Goal: Obtain resource: Download file/media

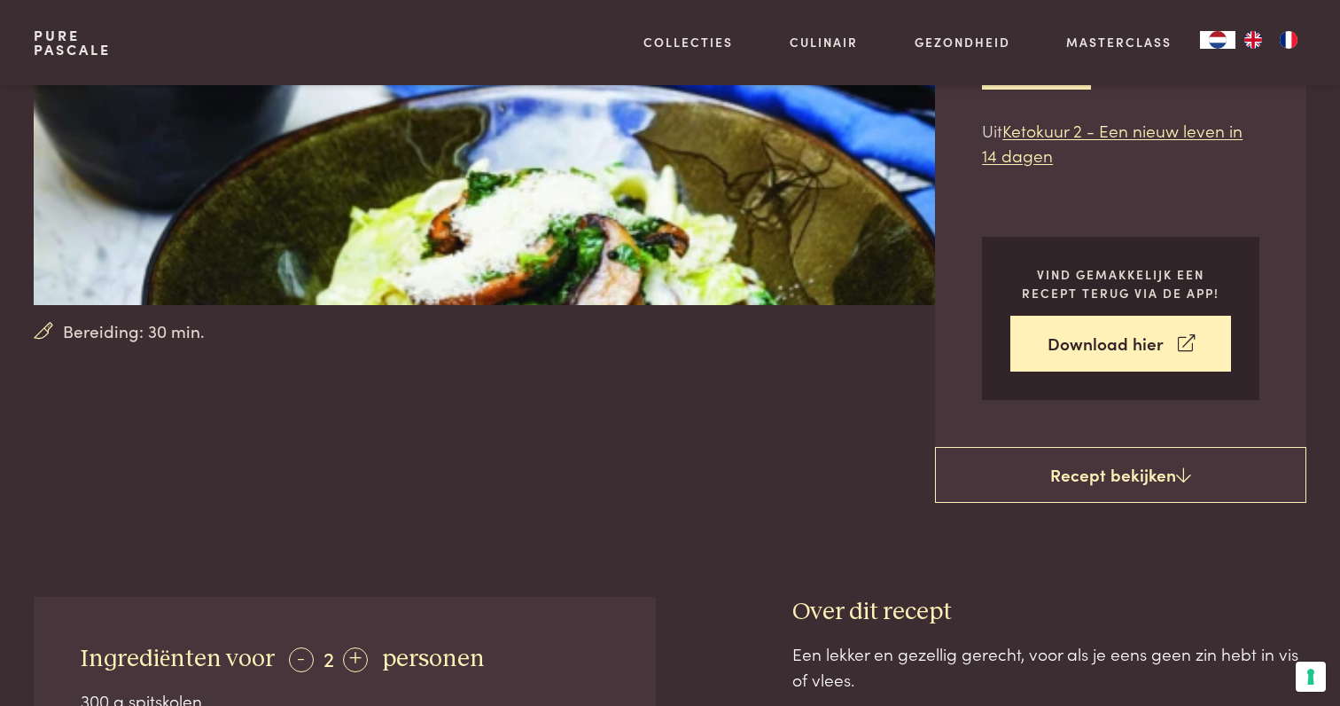
scroll to position [353, 0]
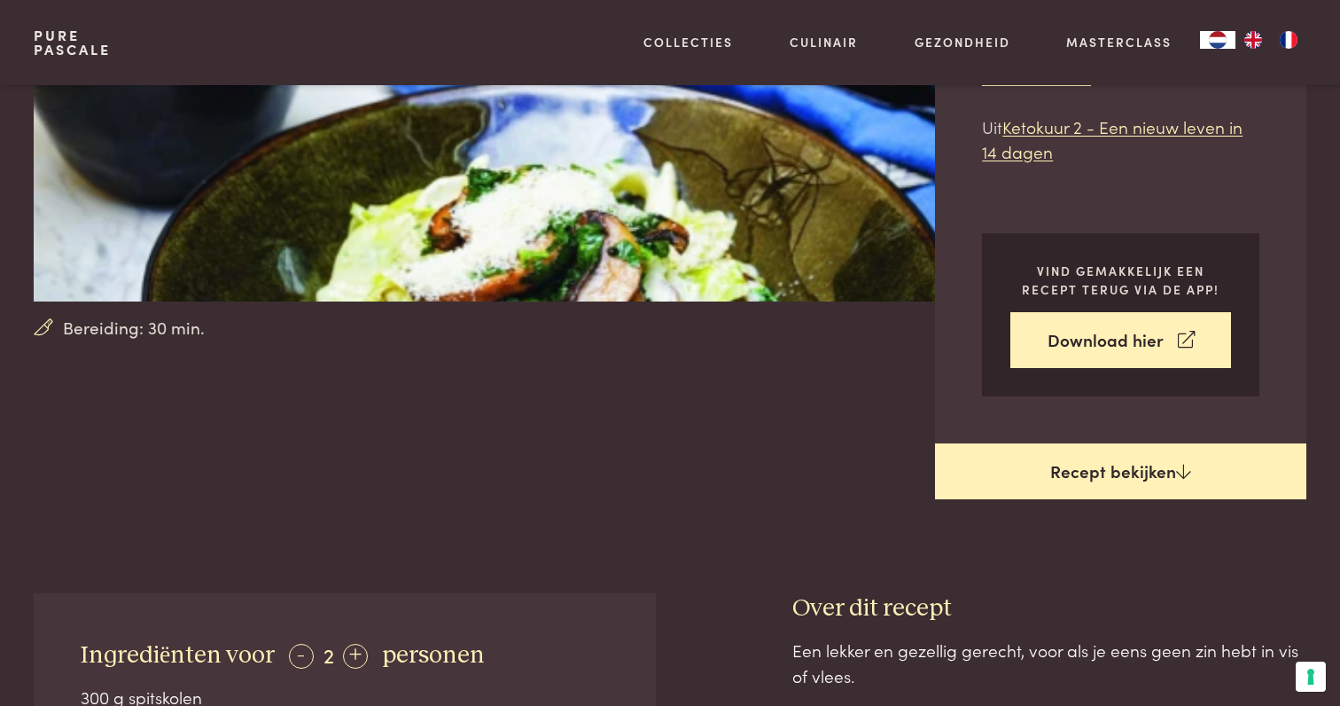
click at [1085, 471] on link "Recept bekijken" at bounding box center [1120, 471] width 371 height 57
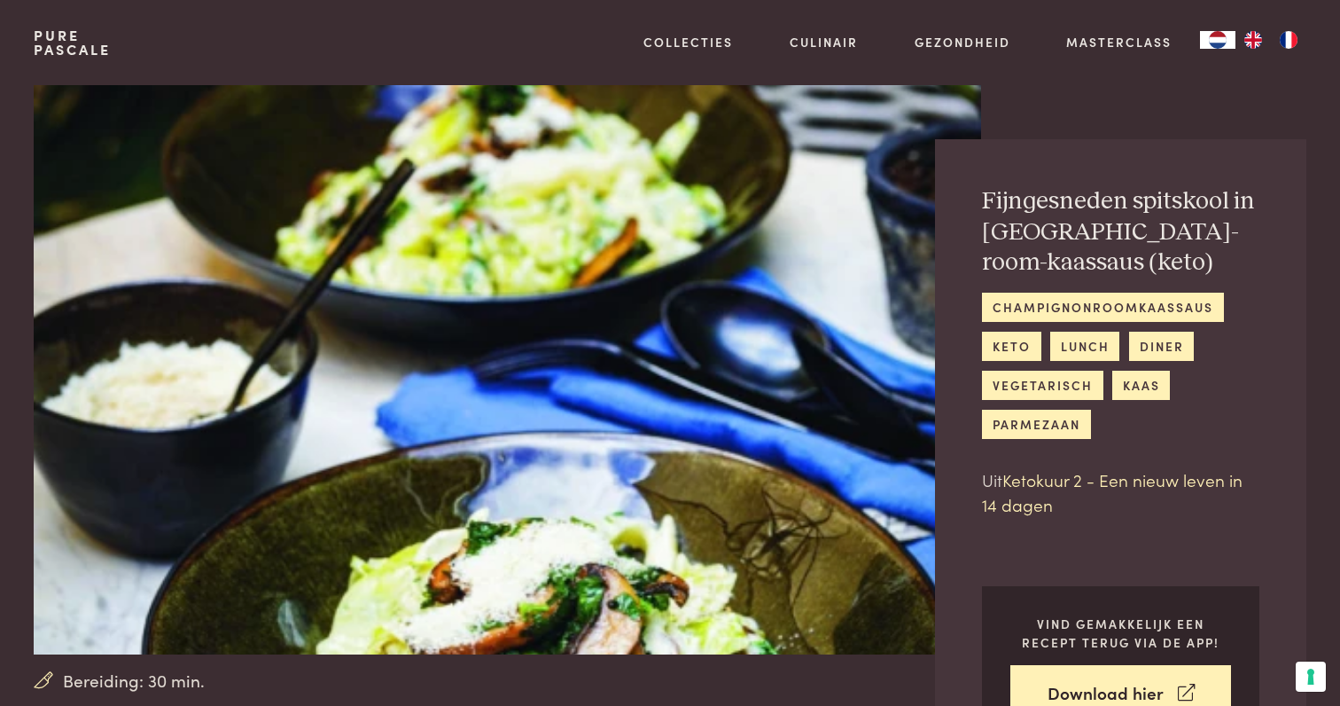
scroll to position [0, 0]
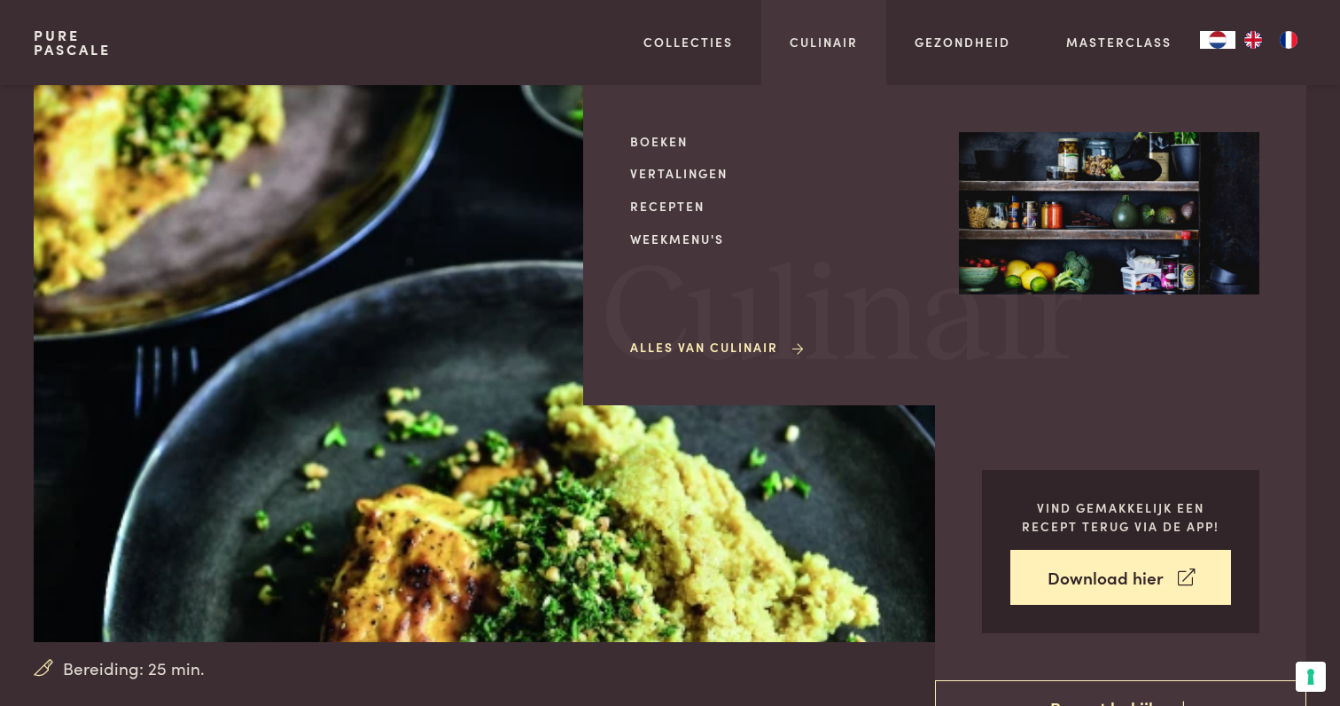
scroll to position [3, 0]
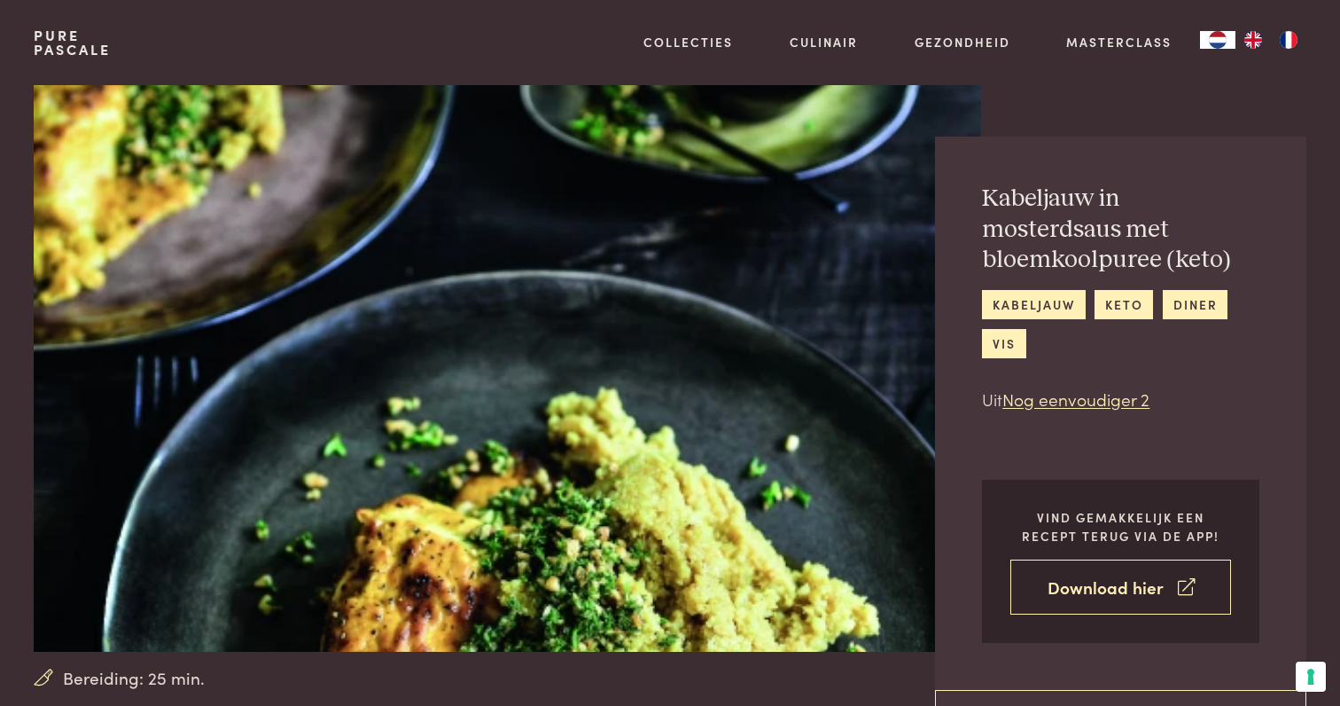
click at [1108, 583] on link "Download hier" at bounding box center [1121, 587] width 221 height 56
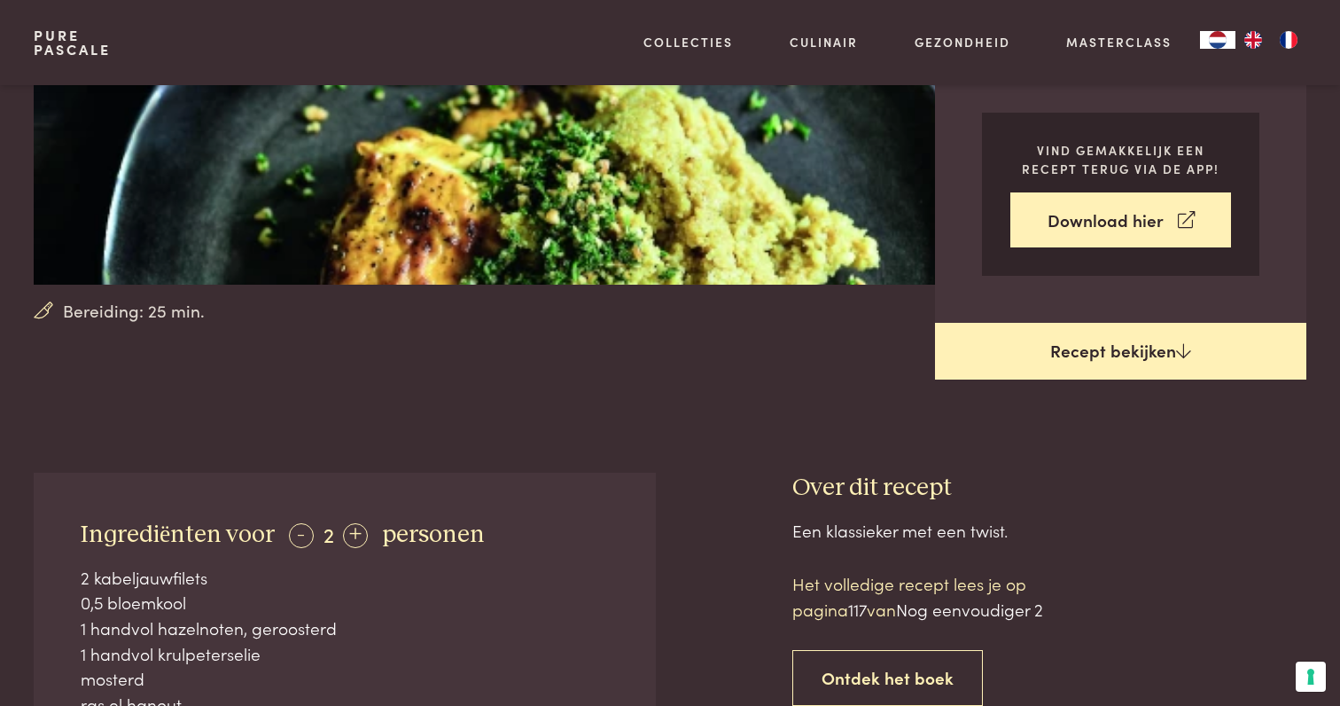
click at [1090, 341] on link "Recept bekijken" at bounding box center [1120, 351] width 371 height 57
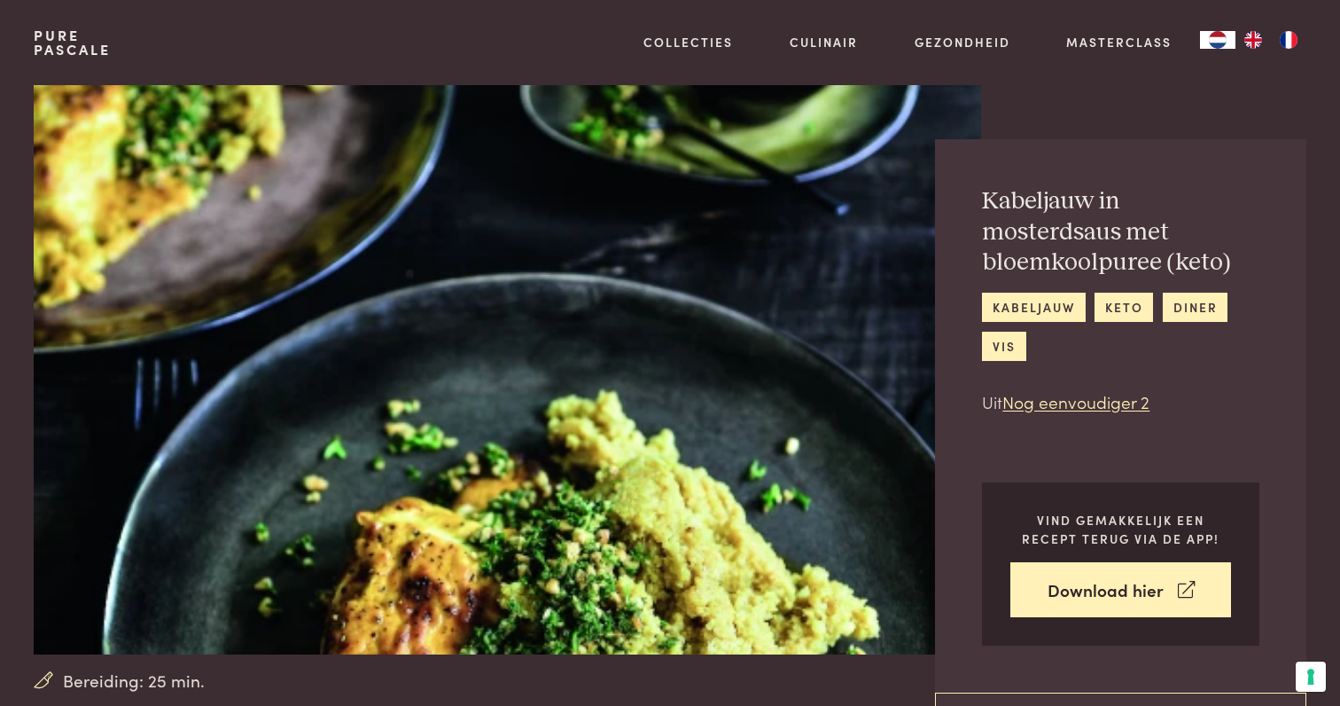
scroll to position [0, 0]
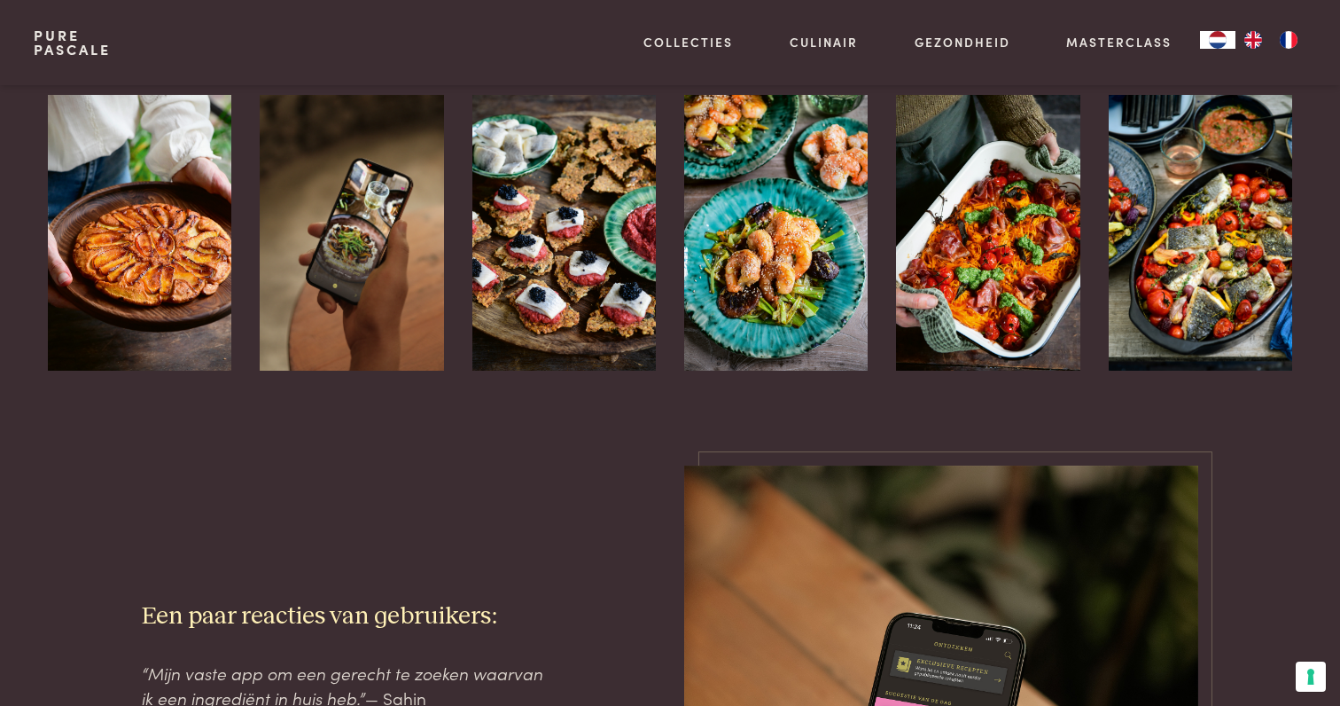
scroll to position [1783, 0]
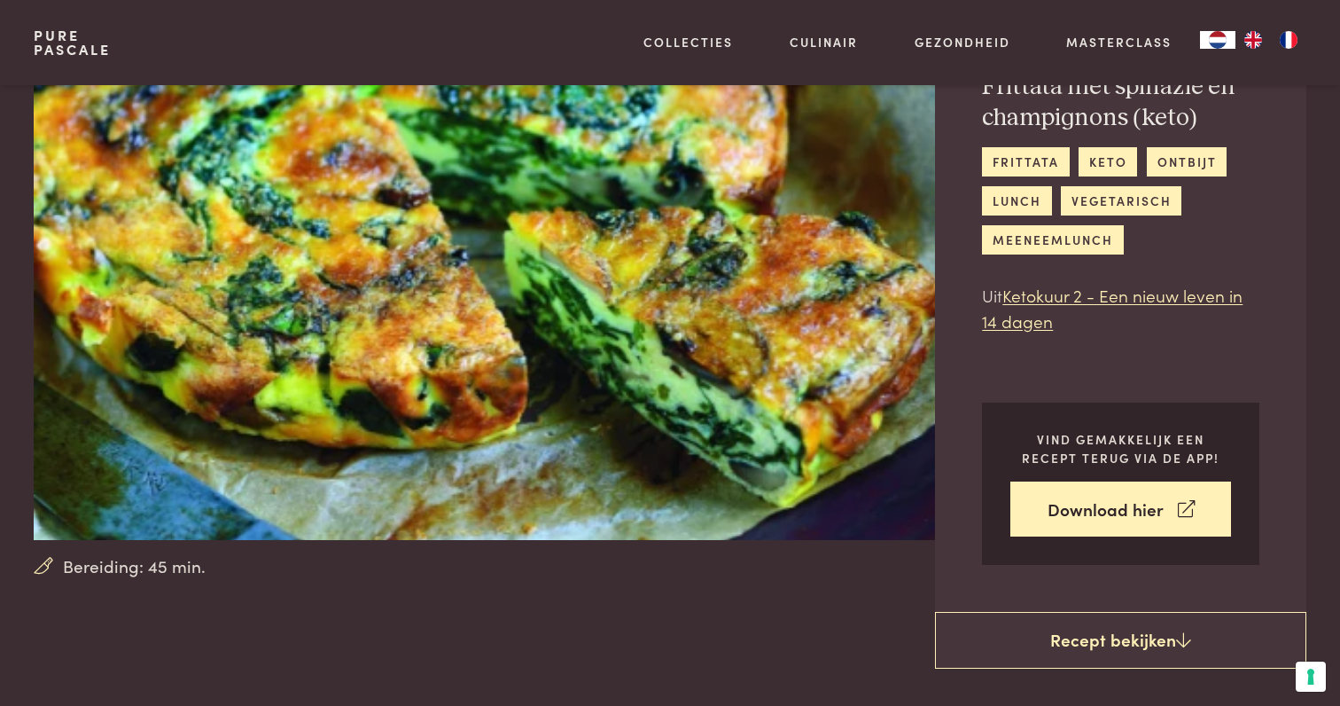
scroll to position [116, 0]
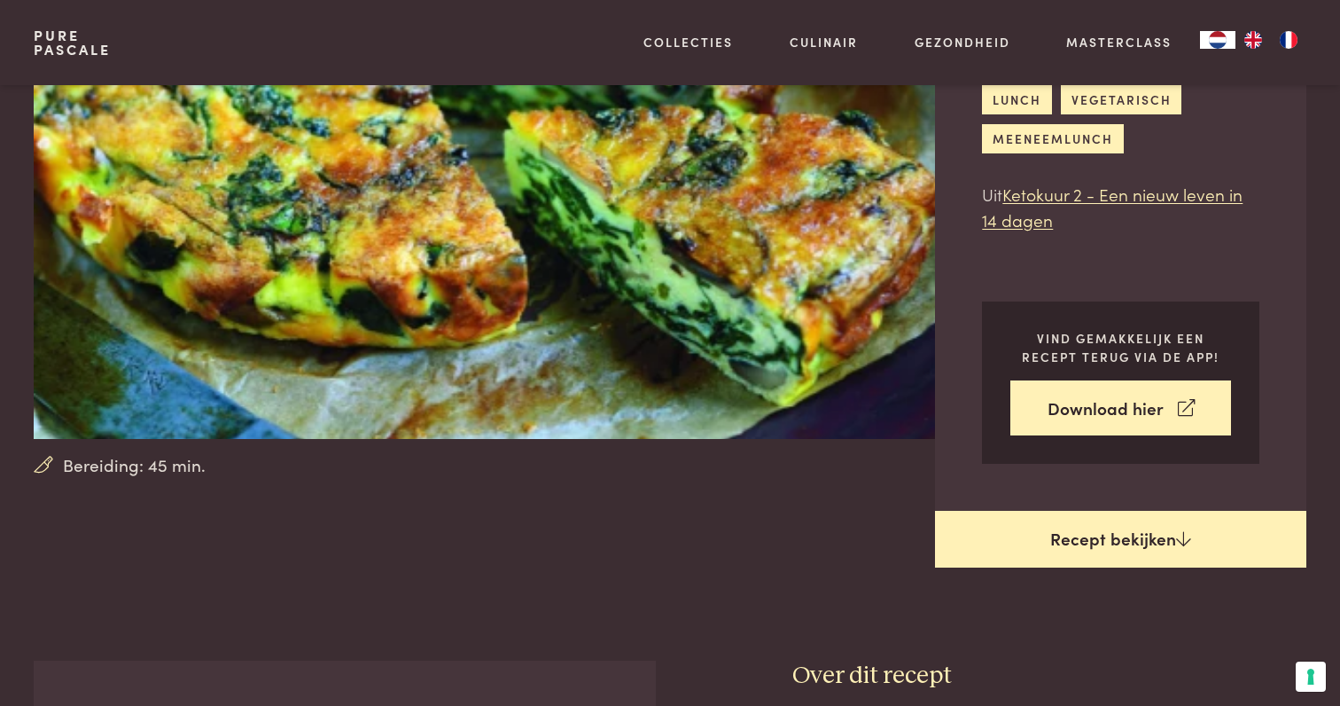
click at [1108, 531] on link "Recept bekijken" at bounding box center [1120, 539] width 371 height 57
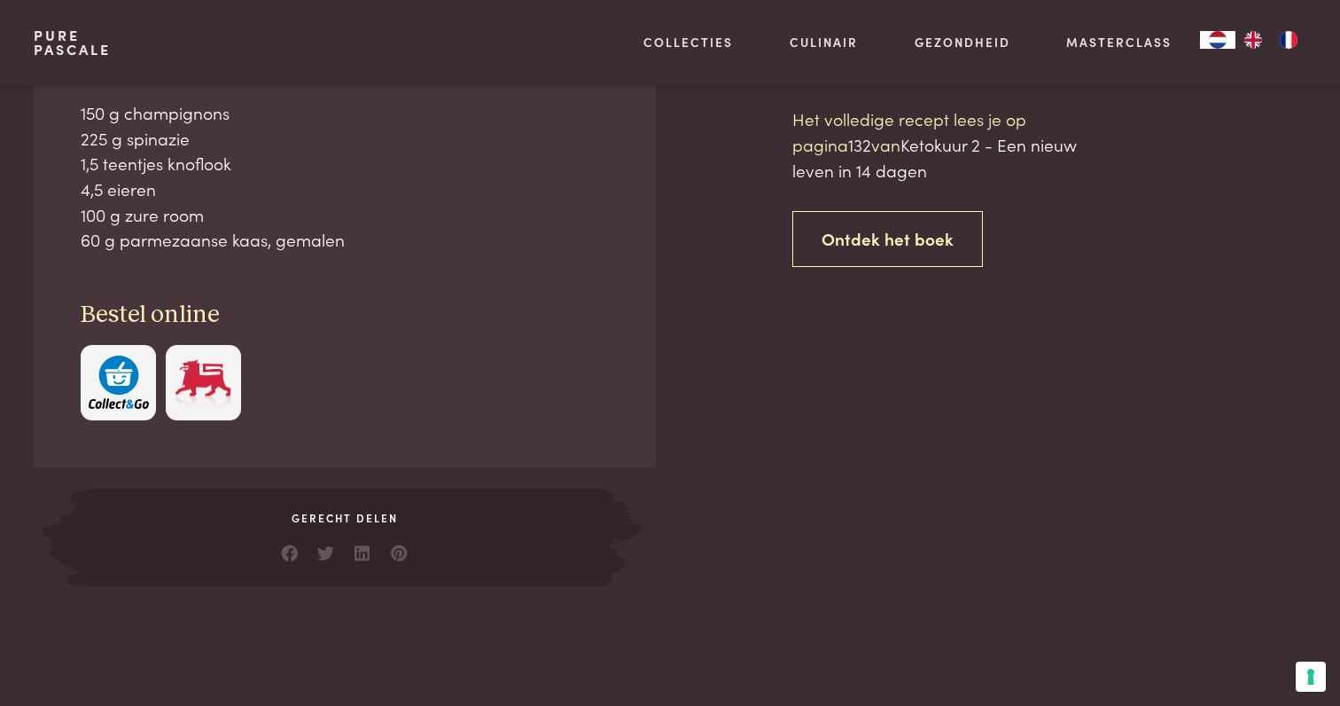
scroll to position [869, 0]
